Goal: Transaction & Acquisition: Download file/media

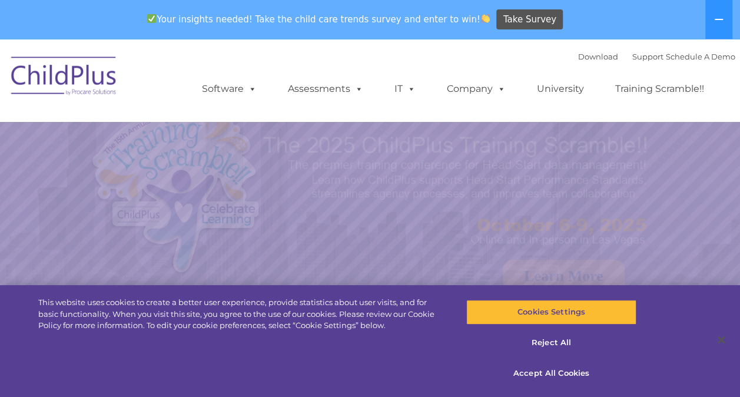
select select "MEDIUM"
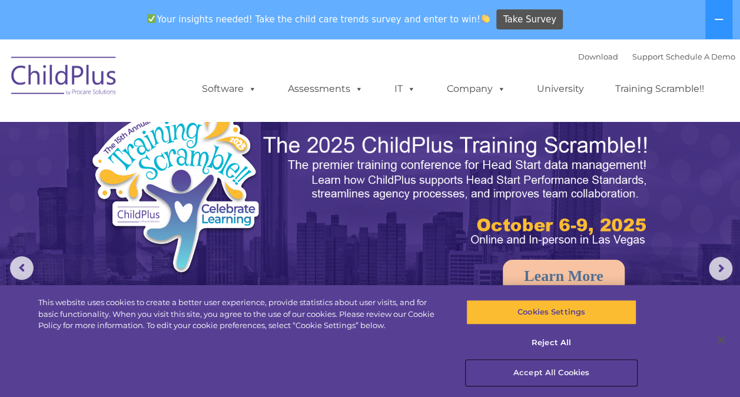
click at [526, 371] on button "Accept All Cookies" at bounding box center [551, 372] width 170 height 25
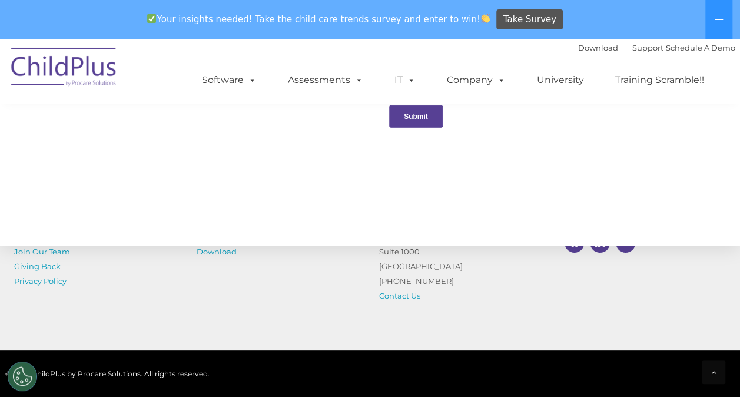
scroll to position [1392, 0]
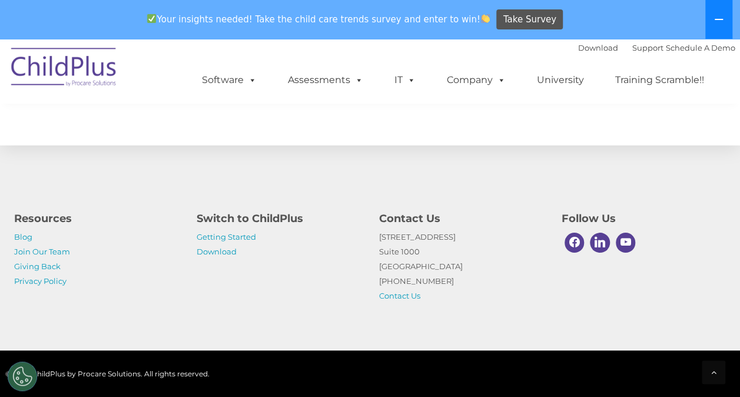
click at [719, 19] on icon at bounding box center [719, 19] width 8 height 1
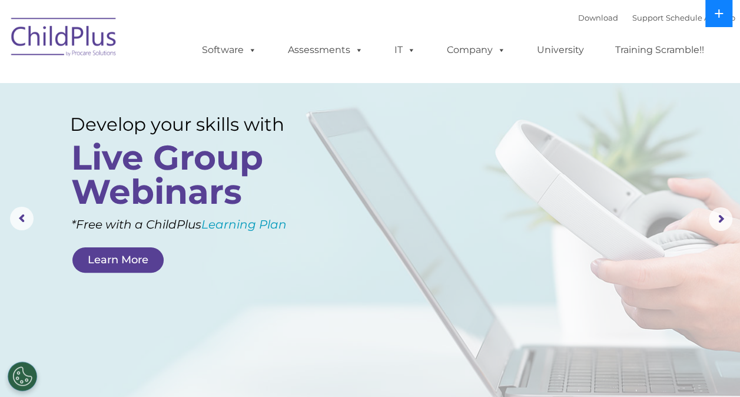
scroll to position [9, 0]
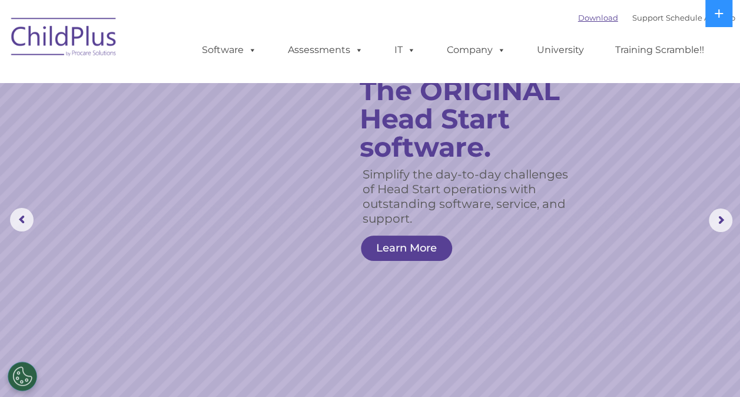
click at [581, 15] on link "Download" at bounding box center [598, 17] width 40 height 9
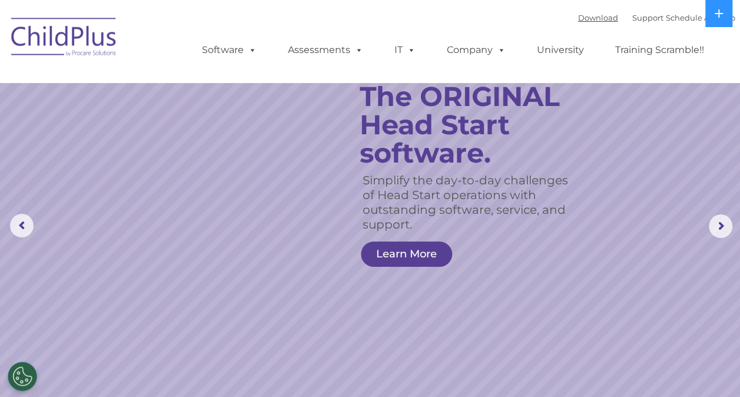
scroll to position [0, 0]
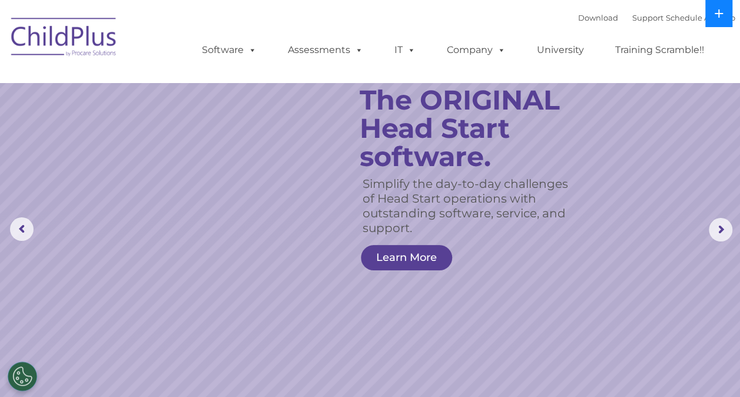
click at [716, 12] on icon at bounding box center [718, 13] width 9 height 9
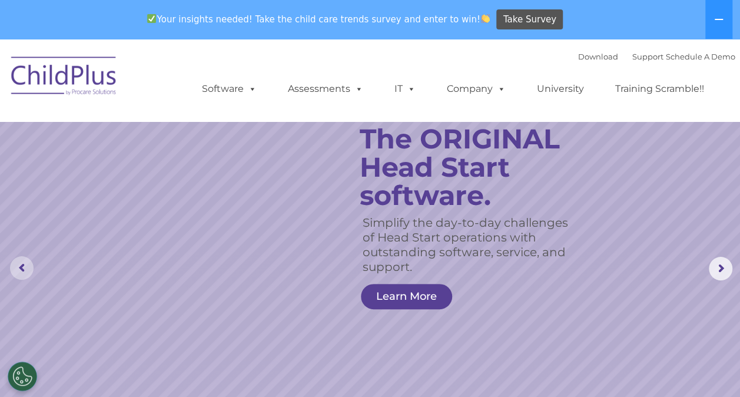
click at [18, 271] on rs-arrow at bounding box center [22, 268] width 24 height 24
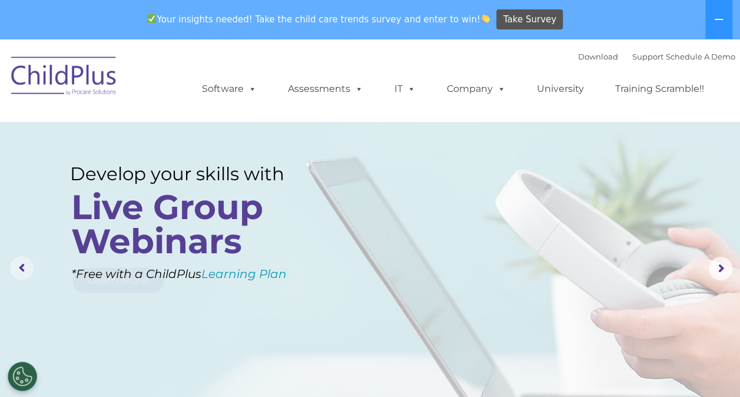
click at [18, 271] on rs-arrow at bounding box center [22, 268] width 24 height 24
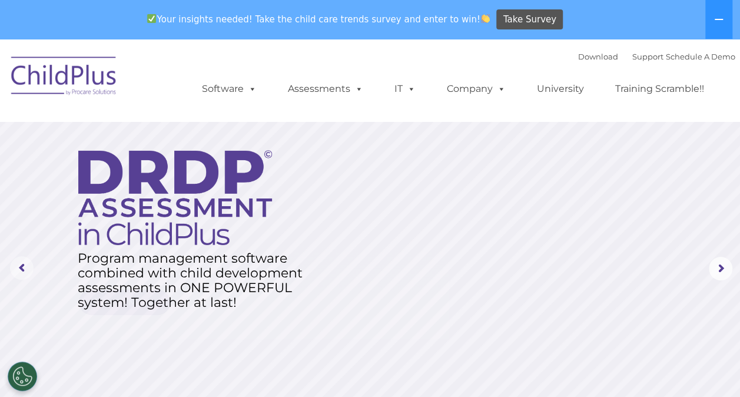
click at [18, 271] on rs-arrow at bounding box center [22, 268] width 24 height 24
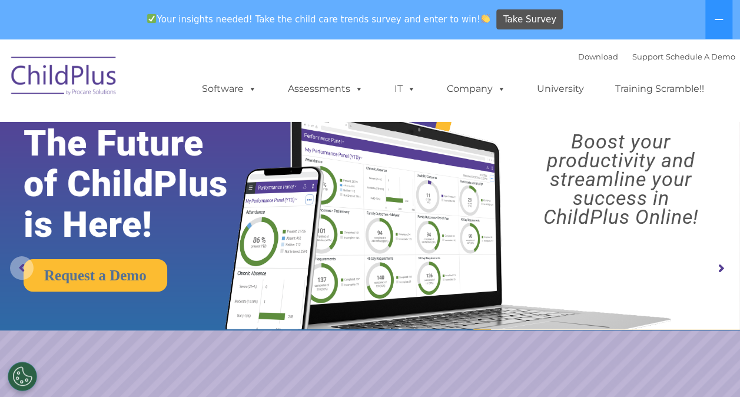
click at [18, 271] on rs-arrow at bounding box center [22, 268] width 24 height 24
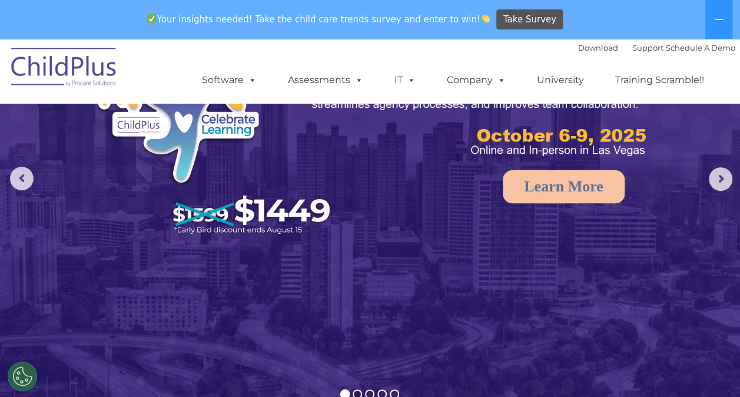
scroll to position [42, 0]
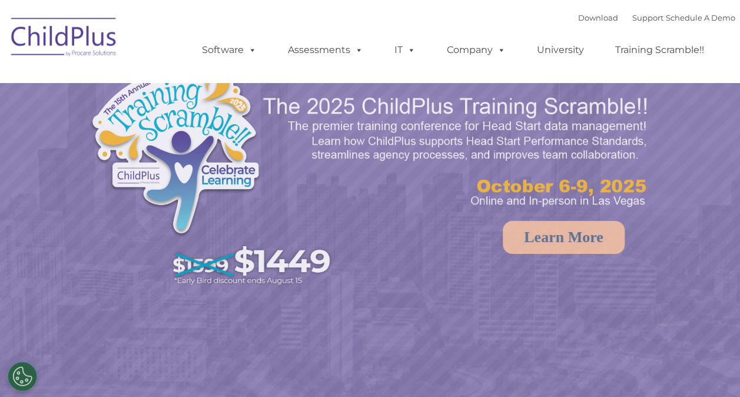
select select "MEDIUM"
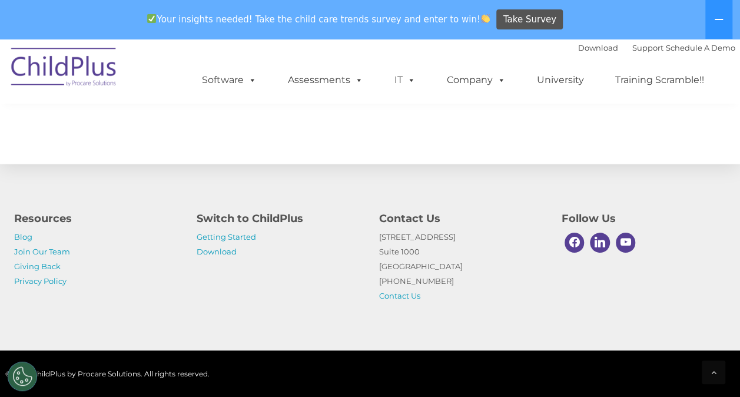
scroll to position [1358, 0]
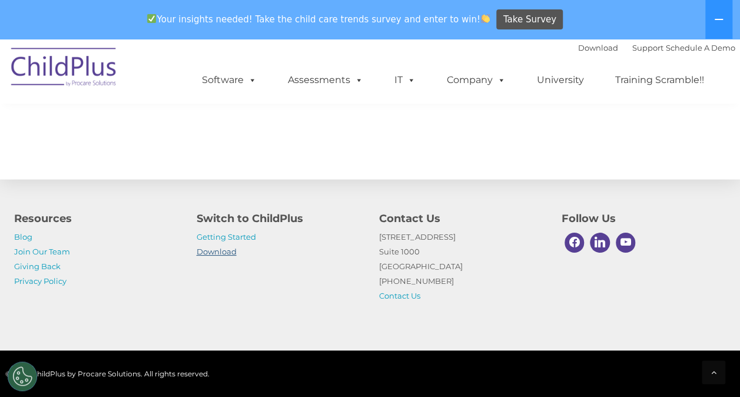
click at [201, 247] on link "Download" at bounding box center [217, 251] width 40 height 9
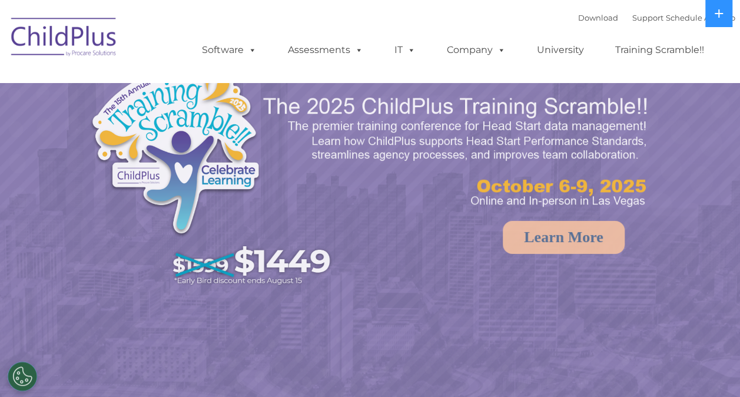
select select "MEDIUM"
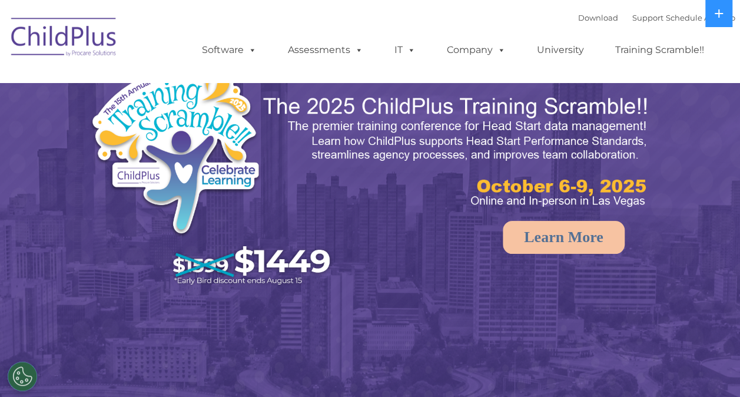
select select "MEDIUM"
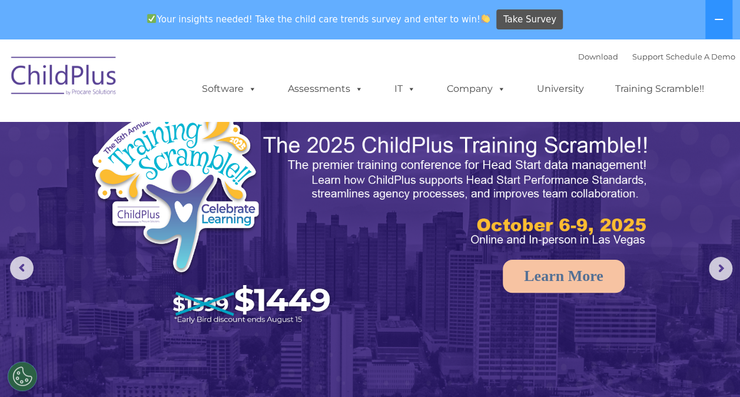
click at [91, 69] on img at bounding box center [64, 77] width 118 height 59
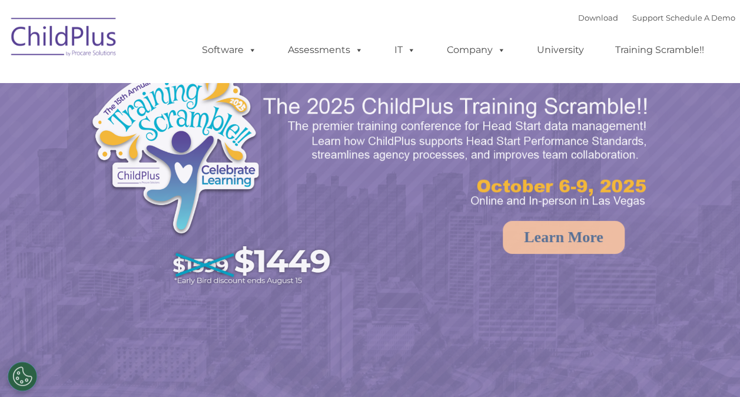
select select "MEDIUM"
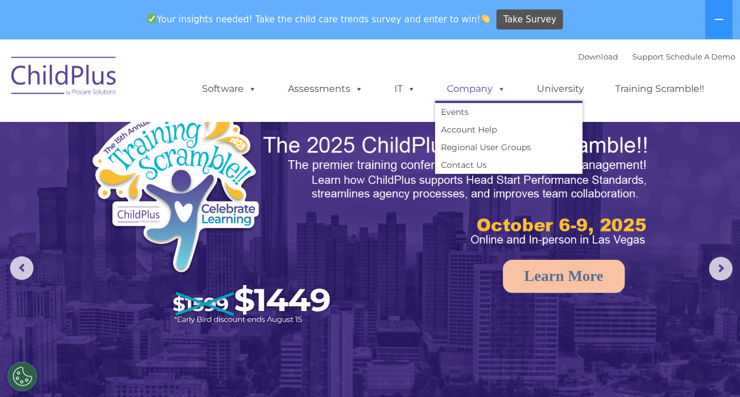
click at [458, 91] on link "Company" at bounding box center [476, 89] width 82 height 24
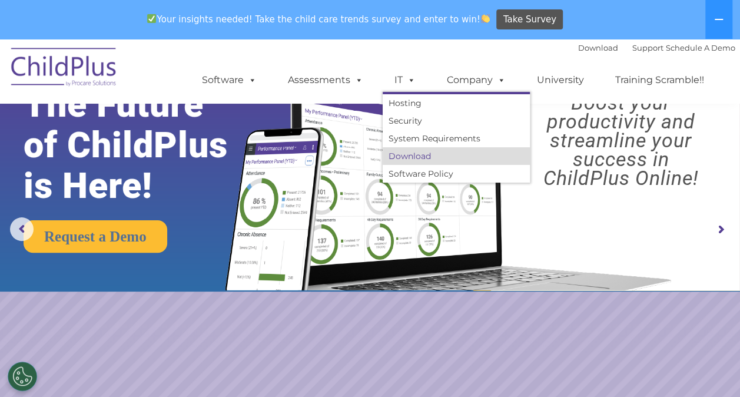
click at [396, 164] on link "Download" at bounding box center [456, 156] width 147 height 18
